Goal: Transaction & Acquisition: Purchase product/service

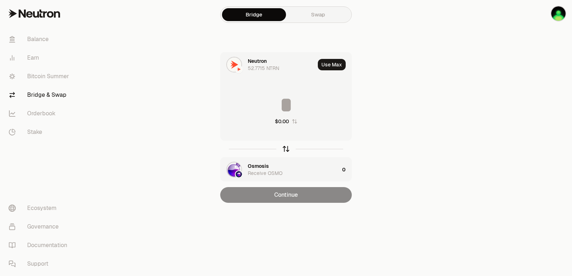
click at [285, 149] on icon "button" at bounding box center [286, 149] width 8 height 8
click at [254, 60] on div "Osmosis" at bounding box center [258, 61] width 21 height 7
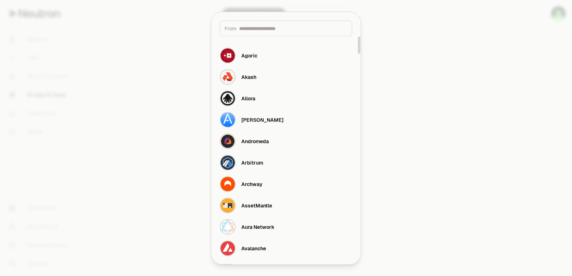
click at [259, 30] on input at bounding box center [293, 28] width 108 height 7
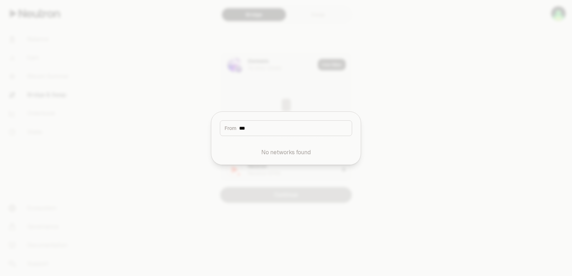
type input "****"
drag, startPoint x: 270, startPoint y: 127, endPoint x: 183, endPoint y: 139, distance: 87.4
click at [183, 139] on body "Balance Earn Bitcoin Summer Bridge & Swap Orderbook Stake Ecosystem Governance …" at bounding box center [286, 138] width 572 height 276
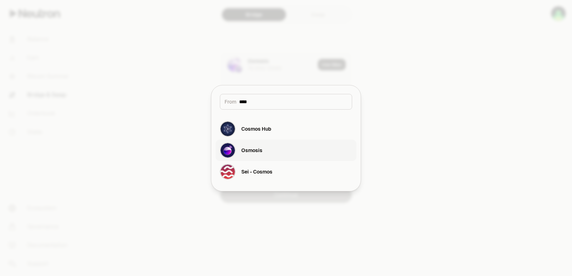
type input "****"
click at [240, 153] on div "Osmosis" at bounding box center [241, 151] width 43 height 16
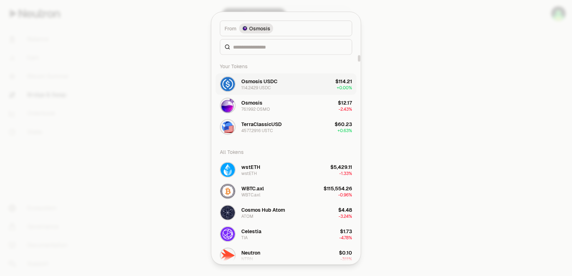
click at [263, 77] on div "Osmosis USDC 114.2429 USDC" at bounding box center [249, 84] width 58 height 16
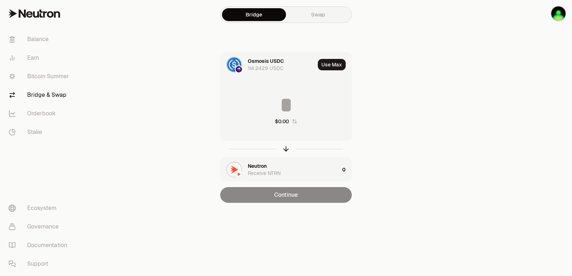
click at [275, 103] on input at bounding box center [286, 104] width 131 height 21
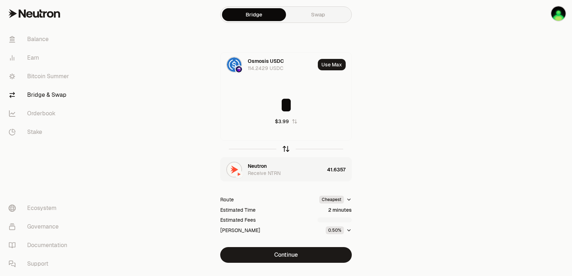
type input "*"
click at [284, 148] on icon "button" at bounding box center [286, 149] width 8 height 8
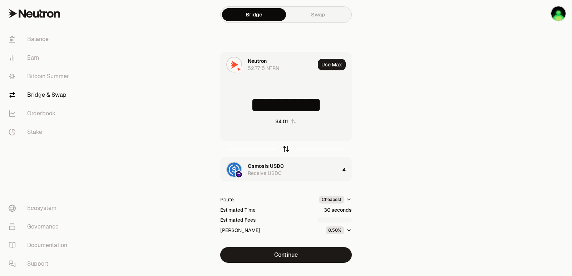
click at [284, 148] on icon "button" at bounding box center [286, 149] width 8 height 8
type input "*"
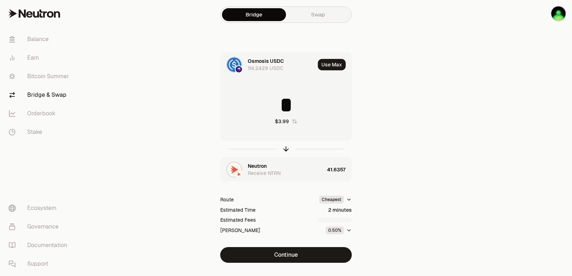
click at [253, 167] on div "Neutron" at bounding box center [257, 166] width 19 height 7
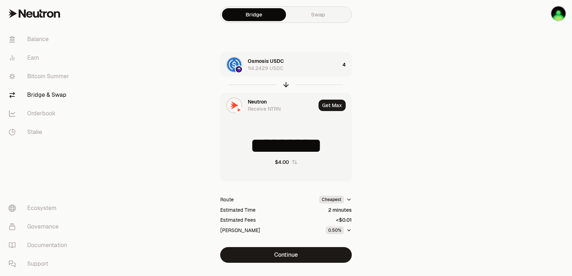
click at [259, 103] on div "Neutron" at bounding box center [257, 101] width 19 height 7
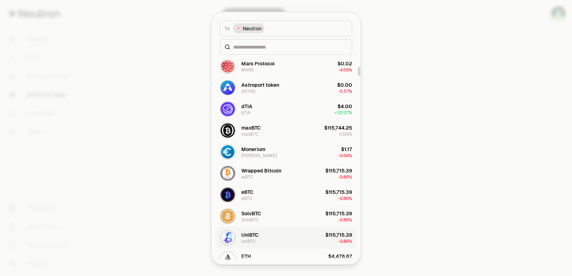
scroll to position [286, 0]
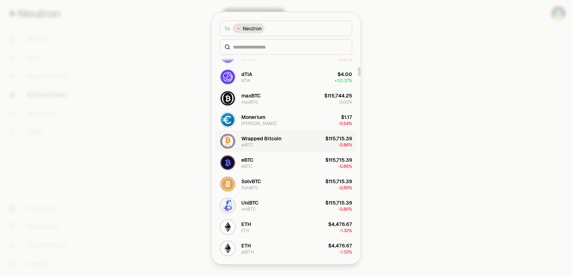
click at [258, 140] on div "Wrapped Bitcoin" at bounding box center [261, 138] width 40 height 7
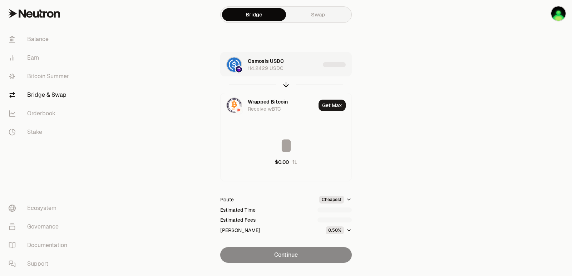
click at [299, 70] on div "Osmosis USDC 114.2429 USDC" at bounding box center [284, 65] width 72 height 14
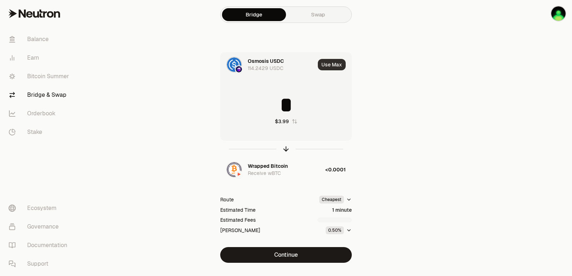
click at [332, 62] on button "Use Max" at bounding box center [332, 64] width 28 height 11
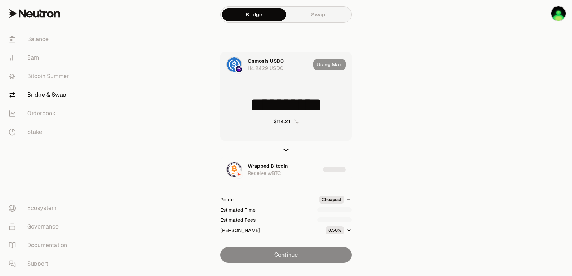
type input "**********"
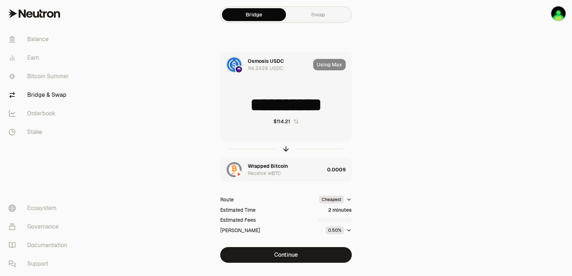
click at [307, 171] on div "Wrapped Bitcoin Receive wBTC" at bounding box center [286, 170] width 77 height 14
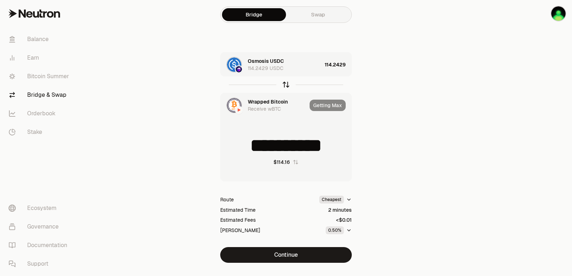
click at [285, 83] on icon "button" at bounding box center [286, 85] width 8 height 8
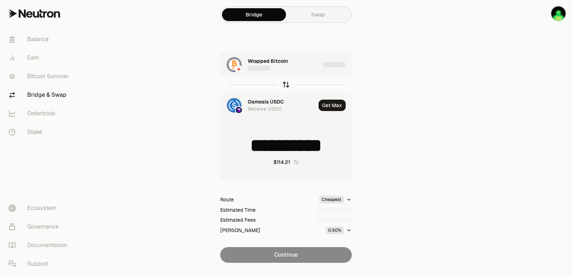
type input "**********"
click at [308, 70] on div "Wrapped Bitcoin 0 wBTC" at bounding box center [284, 65] width 72 height 14
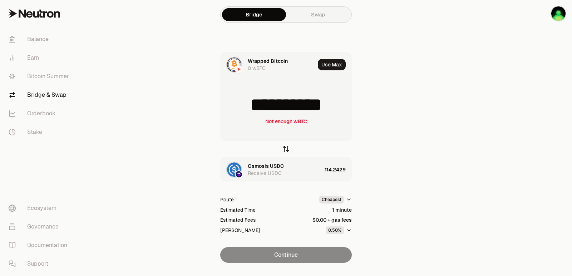
click at [285, 149] on icon "button" at bounding box center [286, 149] width 8 height 8
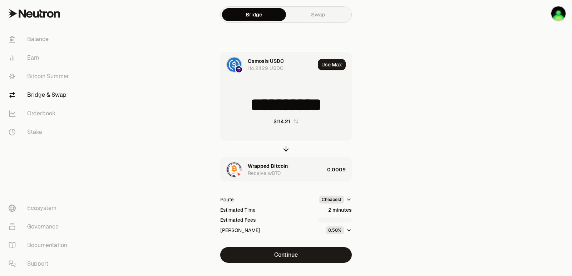
click at [263, 105] on input "**********" at bounding box center [286, 104] width 131 height 21
type input "*"
click at [305, 165] on div "Wrapped Bitcoin Receive wBTC" at bounding box center [285, 170] width 75 height 14
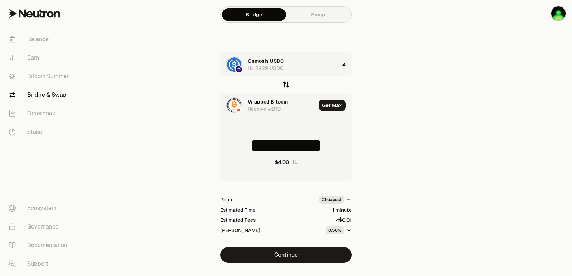
click at [288, 84] on icon "button" at bounding box center [286, 85] width 8 height 8
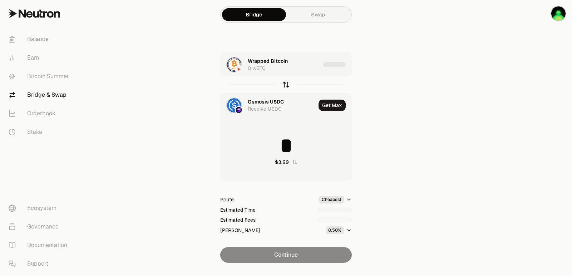
type input "*"
click at [302, 70] on div "Wrapped Bitcoin 0 wBTC" at bounding box center [284, 65] width 72 height 14
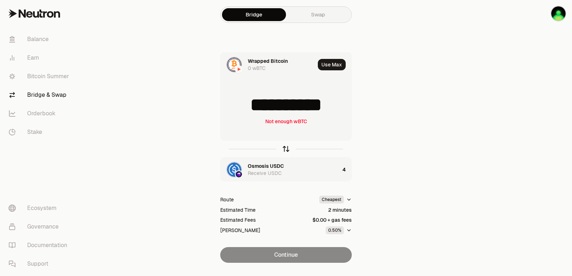
click at [286, 154] on div at bounding box center [286, 149] width 132 height 16
click at [286, 147] on icon "button" at bounding box center [286, 149] width 8 height 8
type input "*"
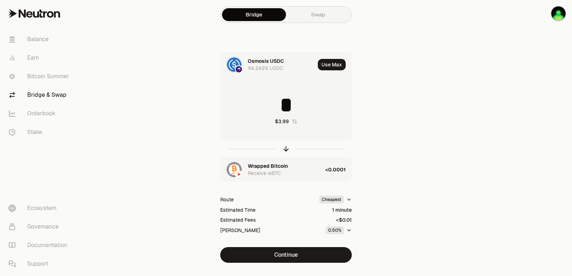
click at [252, 167] on div "Wrapped Bitcoin" at bounding box center [268, 166] width 40 height 7
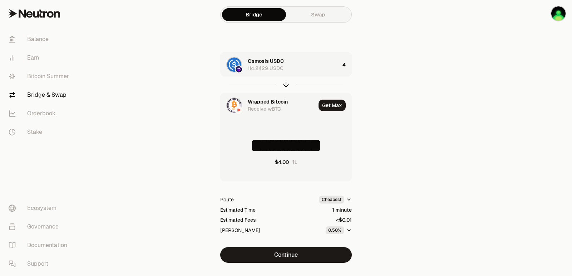
click at [255, 95] on div "Wrapped Bitcoin Receive wBTC" at bounding box center [268, 105] width 95 height 24
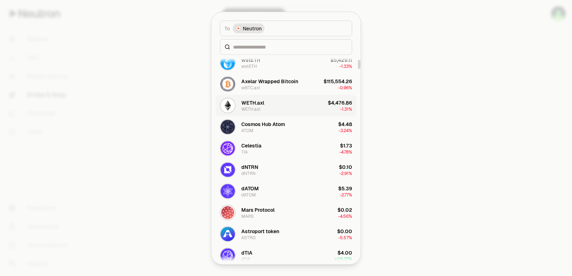
scroll to position [143, 0]
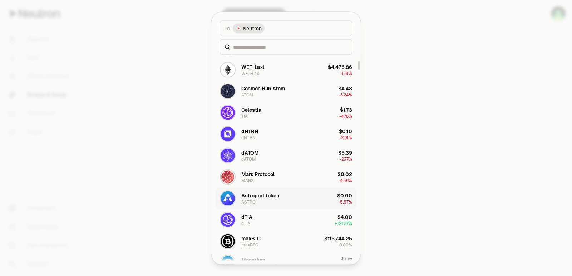
click at [260, 192] on div "Astroport token" at bounding box center [260, 195] width 38 height 7
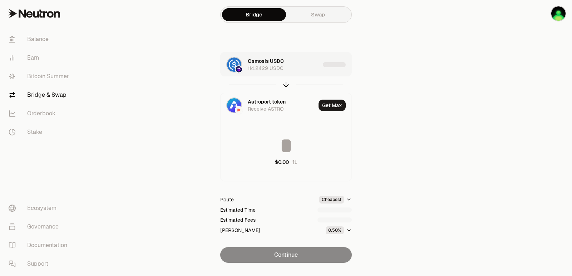
type input "**********"
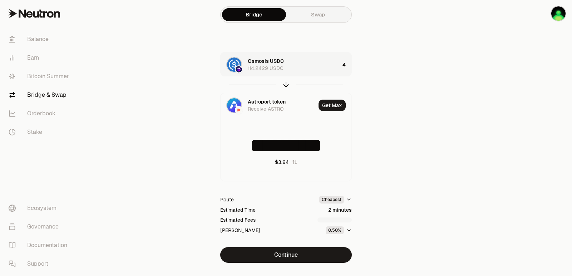
click at [295, 68] on div "Osmosis USDC 114.2429 USDC" at bounding box center [294, 65] width 92 height 14
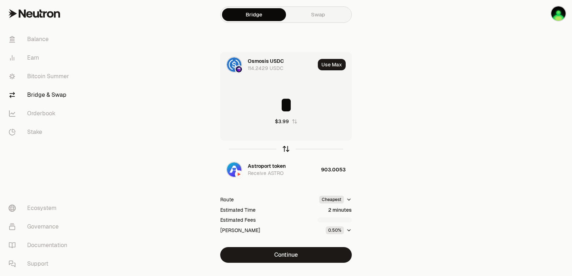
click at [286, 151] on icon "button" at bounding box center [286, 149] width 8 height 8
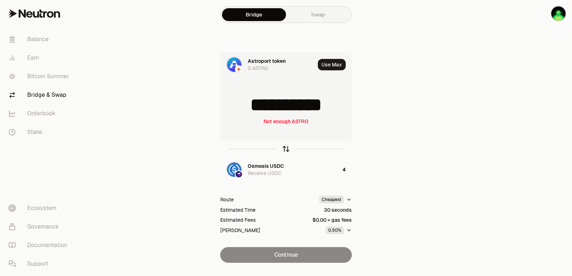
click at [288, 150] on icon "button" at bounding box center [286, 149] width 8 height 8
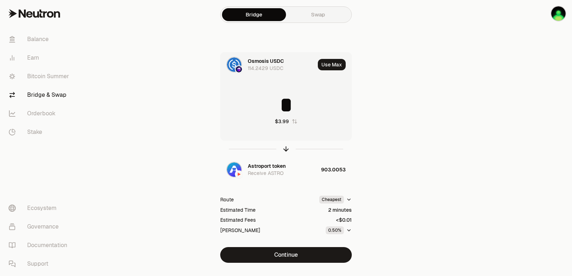
drag, startPoint x: 297, startPoint y: 109, endPoint x: 269, endPoint y: 107, distance: 28.3
click at [269, 107] on input "*" at bounding box center [286, 104] width 131 height 21
type input "**"
click at [285, 149] on icon "button" at bounding box center [286, 149] width 8 height 8
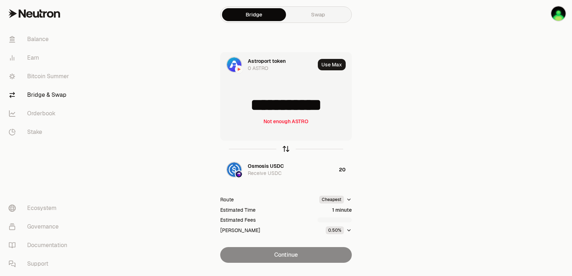
click at [285, 149] on icon "button" at bounding box center [286, 149] width 8 height 8
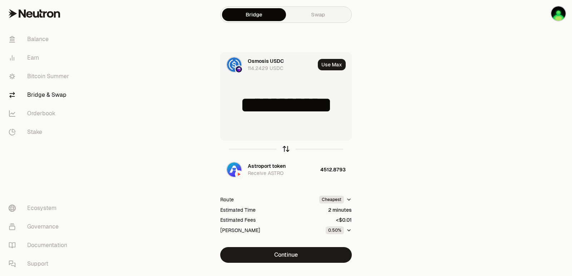
type input "**"
click at [263, 168] on div "Astroport token" at bounding box center [267, 166] width 38 height 7
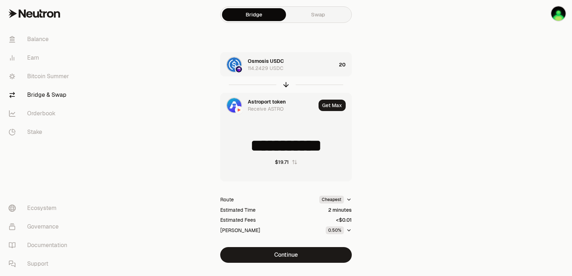
click at [258, 102] on div "Astroport token" at bounding box center [267, 101] width 38 height 7
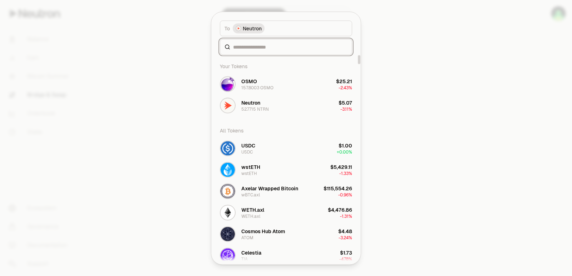
click at [263, 48] on input at bounding box center [290, 46] width 114 height 7
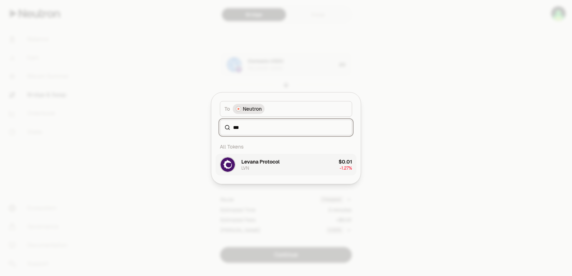
type input "***"
click at [268, 161] on div "Levana Protocol" at bounding box center [260, 161] width 38 height 7
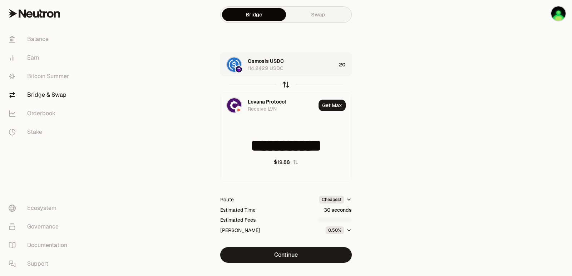
click at [286, 84] on icon "button" at bounding box center [286, 85] width 8 height 8
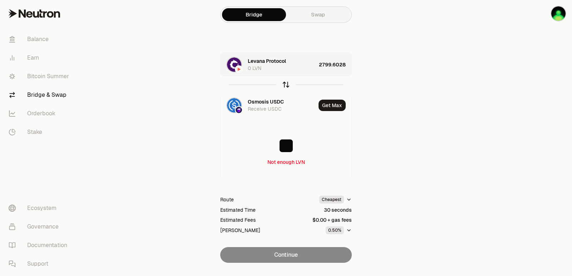
click at [286, 84] on icon "button" at bounding box center [286, 85] width 8 height 8
type input "**********"
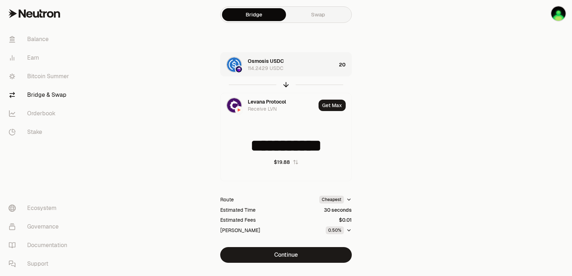
click at [312, 66] on div "Osmosis USDC 114.2429 USDC" at bounding box center [292, 65] width 88 height 14
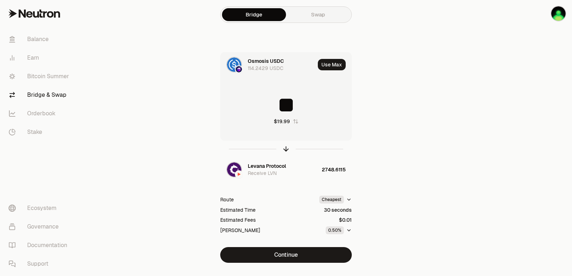
drag, startPoint x: 301, startPoint y: 111, endPoint x: 241, endPoint y: 111, distance: 60.1
click at [242, 111] on input "**" at bounding box center [286, 104] width 131 height 21
type input "*"
click at [286, 149] on icon "button" at bounding box center [286, 149] width 8 height 8
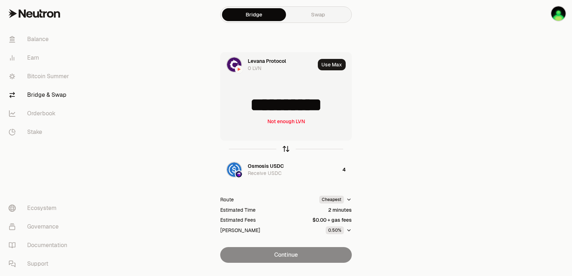
click at [286, 149] on icon "button" at bounding box center [286, 149] width 8 height 8
type input "*"
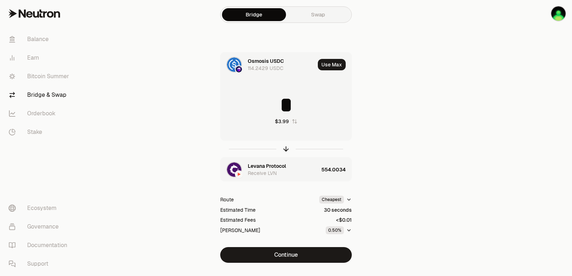
click at [256, 164] on div "Levana Protocol" at bounding box center [267, 166] width 38 height 7
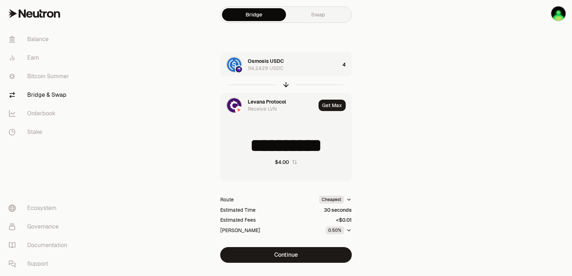
click at [268, 102] on div "Levana Protocol" at bounding box center [267, 101] width 38 height 7
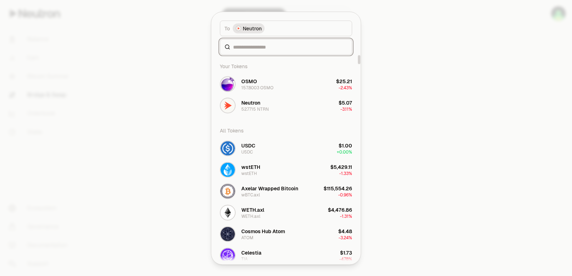
click at [258, 47] on input at bounding box center [290, 46] width 114 height 7
type input "*"
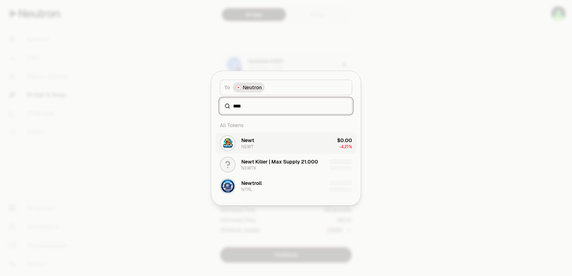
type input "****"
click at [263, 140] on button "Newt NEWT $0.00 -4.21%" at bounding box center [286, 143] width 141 height 21
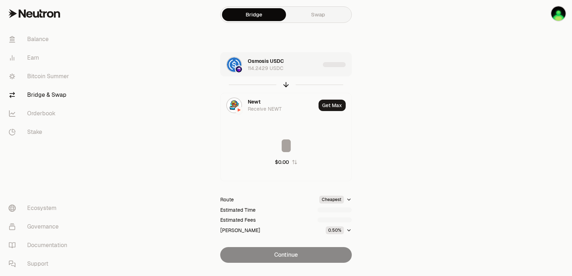
click at [296, 63] on div "Osmosis USDC 114.2429 USDC" at bounding box center [284, 65] width 72 height 14
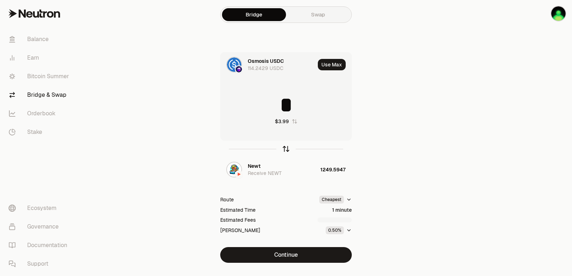
click at [286, 149] on icon "button" at bounding box center [286, 149] width 0 height 5
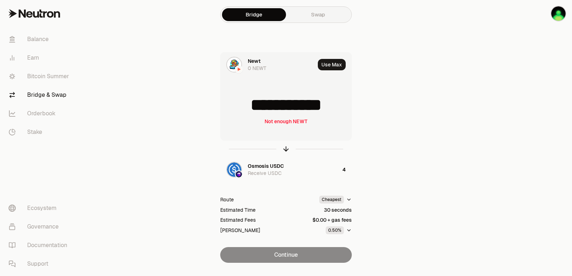
drag, startPoint x: 308, startPoint y: 109, endPoint x: 256, endPoint y: 103, distance: 51.9
click at [256, 103] on input "**********" at bounding box center [286, 104] width 131 height 21
type input "****"
click at [285, 151] on icon "button" at bounding box center [286, 149] width 8 height 8
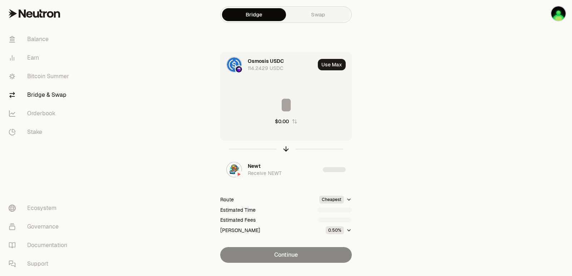
click at [285, 96] on input at bounding box center [286, 104] width 131 height 21
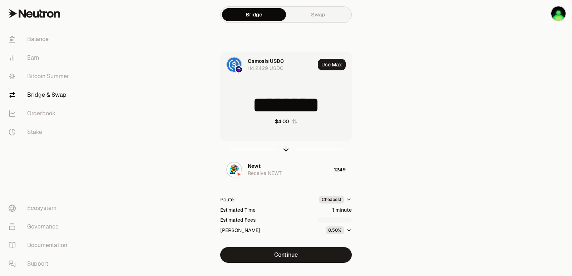
click at [284, 97] on input "********" at bounding box center [286, 104] width 131 height 21
type input "**"
click at [285, 148] on icon "button" at bounding box center [286, 149] width 8 height 8
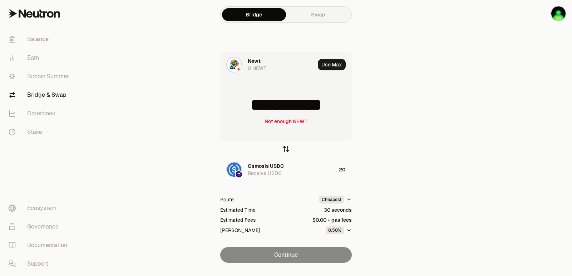
click at [286, 148] on icon "button" at bounding box center [286, 149] width 0 height 5
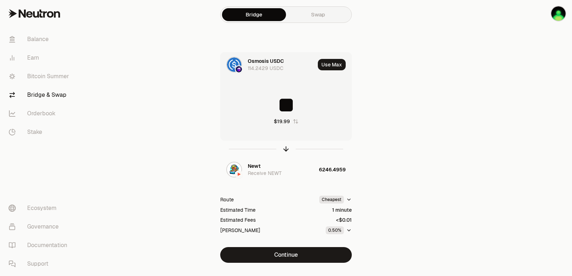
click at [271, 100] on input "**" at bounding box center [286, 104] width 131 height 21
type input "*"
click at [284, 148] on icon "button" at bounding box center [286, 149] width 8 height 8
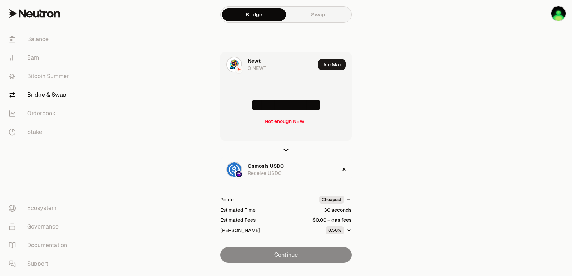
drag, startPoint x: 343, startPoint y: 107, endPoint x: 263, endPoint y: 109, distance: 79.8
click at [263, 109] on input "**********" at bounding box center [286, 104] width 131 height 21
type input "****"
click at [286, 148] on icon "button" at bounding box center [286, 149] width 8 height 8
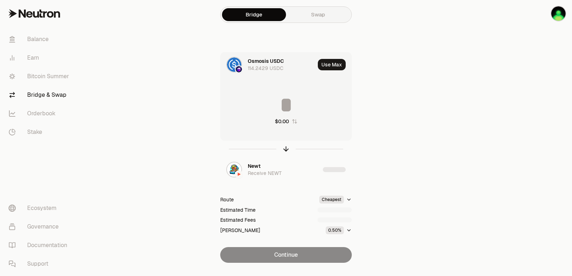
click at [286, 106] on input at bounding box center [286, 104] width 131 height 21
click at [286, 106] on input "********" at bounding box center [286, 104] width 131 height 21
click at [286, 106] on input "*" at bounding box center [286, 104] width 131 height 21
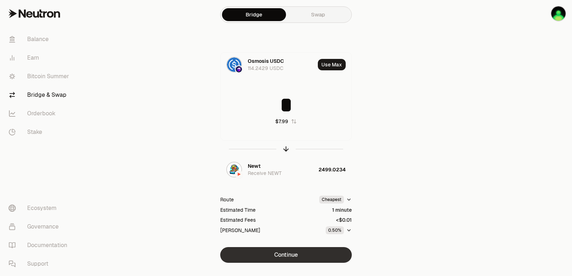
type input "*"
click at [276, 259] on button "Continue" at bounding box center [286, 255] width 132 height 16
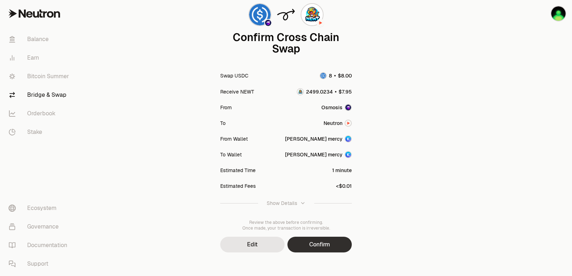
scroll to position [59, 0]
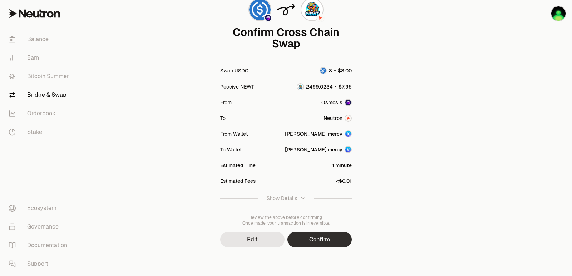
click at [310, 241] on button "Confirm" at bounding box center [320, 240] width 64 height 16
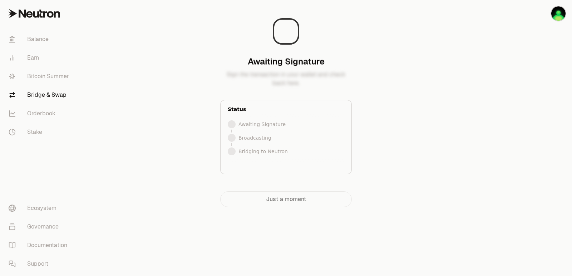
scroll to position [0, 0]
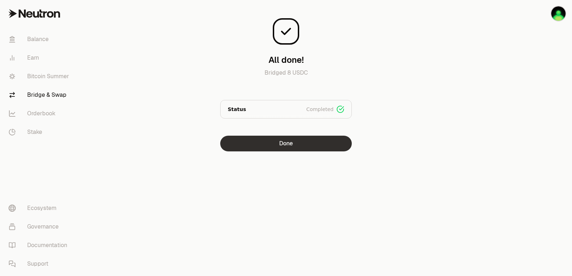
click at [281, 143] on button "Done" at bounding box center [286, 144] width 132 height 16
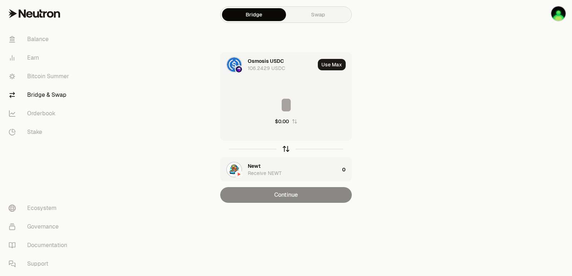
click at [288, 148] on icon "button" at bounding box center [286, 149] width 8 height 8
click at [333, 68] on button "Use Max" at bounding box center [332, 64] width 28 height 11
type input "**********"
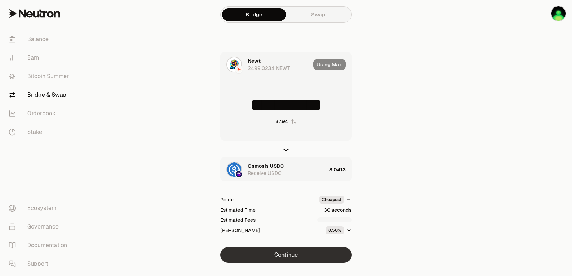
click at [286, 259] on button "Continue" at bounding box center [286, 255] width 132 height 16
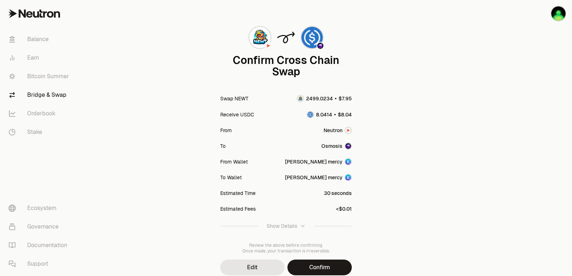
scroll to position [59, 0]
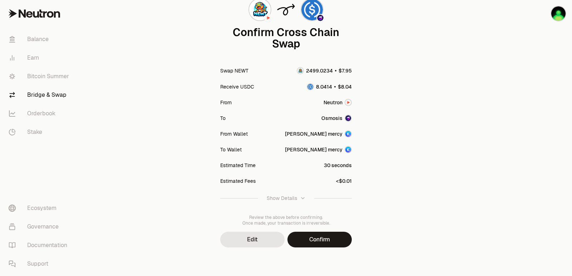
click at [312, 250] on div "Confirm Cross Chain Swap Swap NEWT Receive USDC From [GEOGRAPHIC_DATA] To Osmos…" at bounding box center [286, 108] width 258 height 335
click at [316, 243] on button "Confirm" at bounding box center [320, 240] width 64 height 16
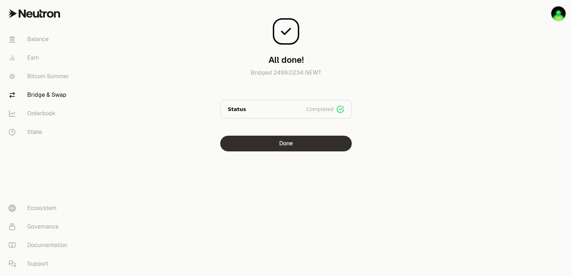
click at [297, 149] on button "Done" at bounding box center [286, 144] width 132 height 16
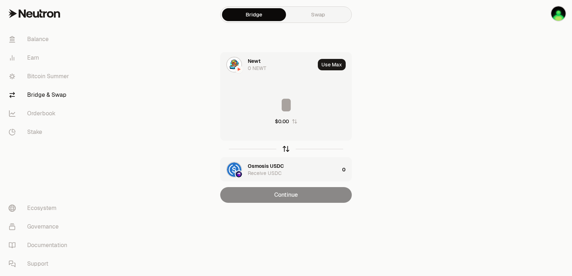
click at [287, 151] on icon "button" at bounding box center [286, 149] width 8 height 8
click at [266, 164] on div "Newt Receive NEWT" at bounding box center [294, 170] width 92 height 14
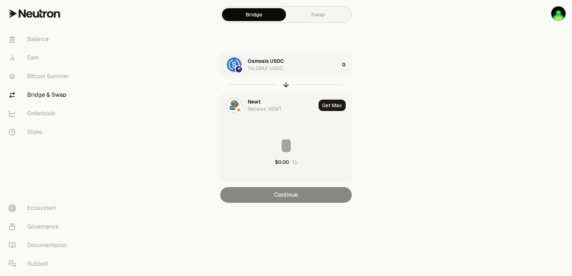
click at [257, 97] on div "Newt Receive NEWT" at bounding box center [268, 105] width 95 height 24
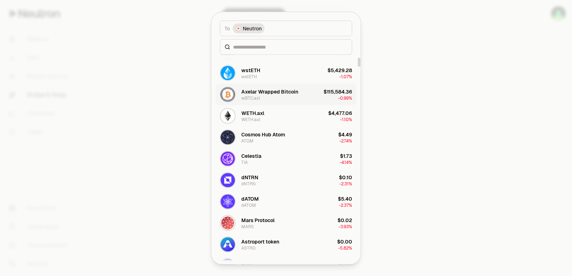
scroll to position [107, 0]
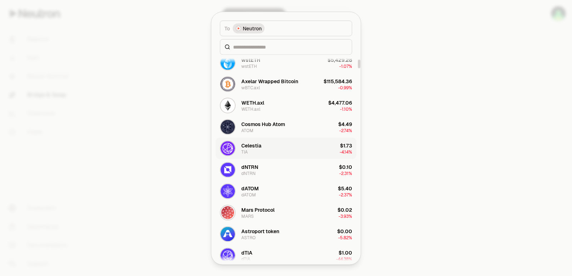
click at [250, 146] on div "Celestia" at bounding box center [251, 145] width 20 height 7
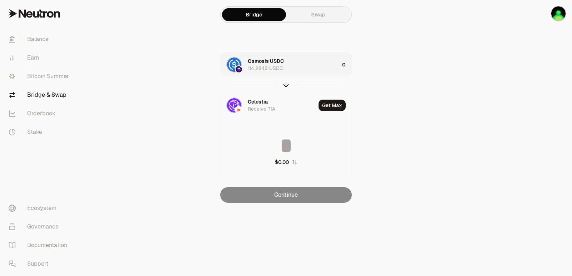
click at [303, 65] on div "Osmosis USDC 114.2842 USDC" at bounding box center [294, 65] width 92 height 14
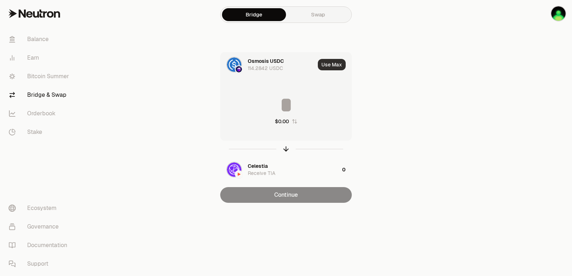
click at [334, 64] on button "Use Max" at bounding box center [332, 64] width 28 height 11
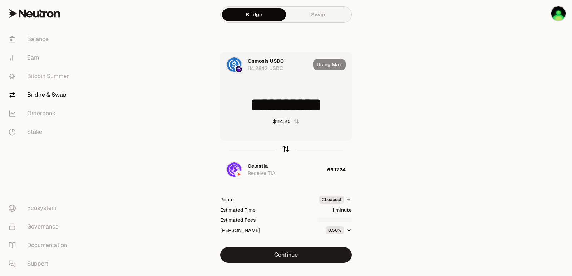
click at [286, 147] on icon "button" at bounding box center [286, 148] width 5 height 2
type input "*********"
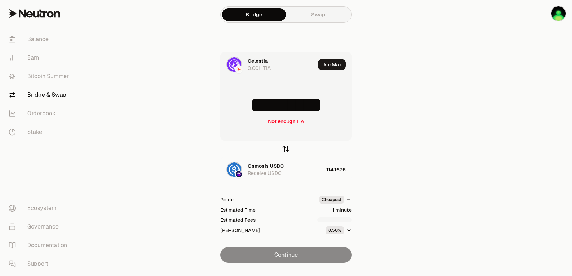
click at [286, 147] on icon "button" at bounding box center [286, 148] width 5 height 2
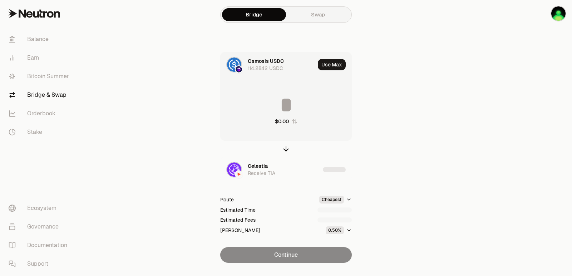
click at [282, 108] on input at bounding box center [286, 104] width 131 height 21
click at [282, 108] on input "**********" at bounding box center [286, 104] width 131 height 21
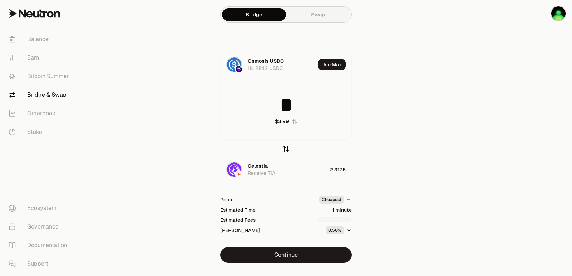
type input "*"
click at [288, 150] on icon "button" at bounding box center [286, 149] width 8 height 8
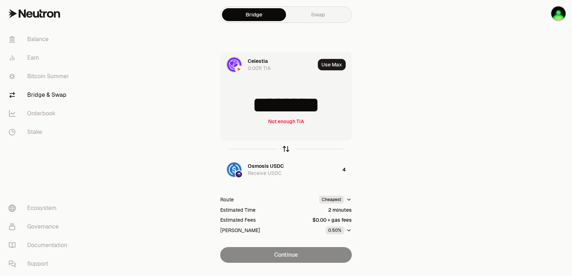
click at [285, 149] on icon "button" at bounding box center [286, 149] width 8 height 8
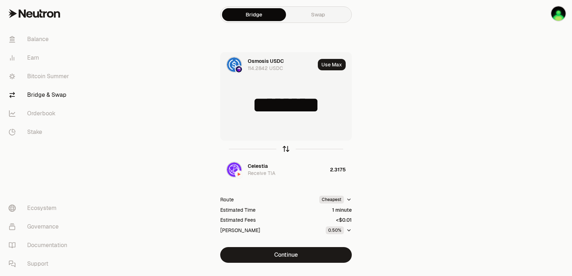
type input "*"
